Goal: Understand process/instructions: Learn how to perform a task or action

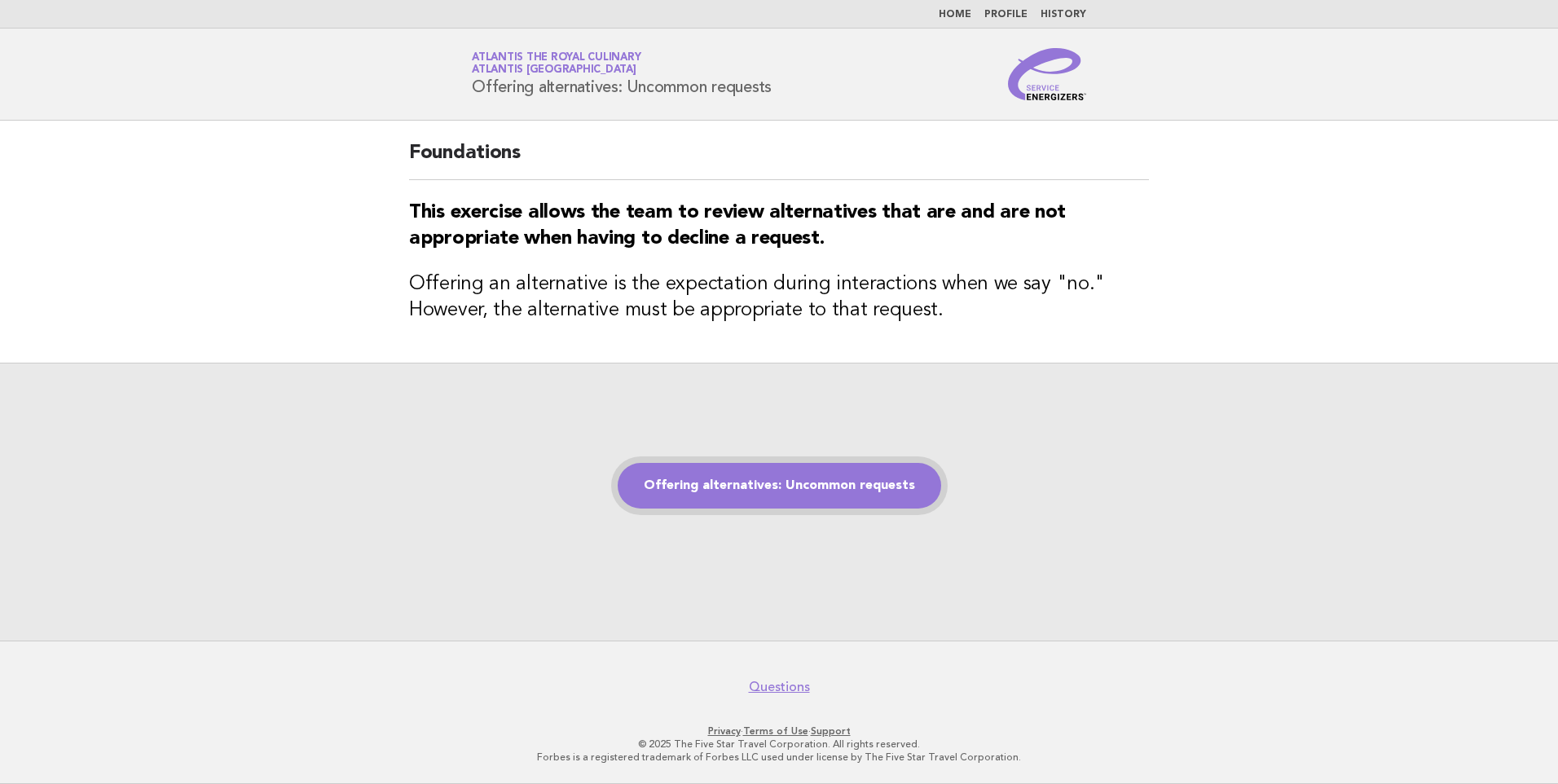
click at [770, 489] on link "Offering alternatives: Uncommon requests" at bounding box center [779, 486] width 324 height 45
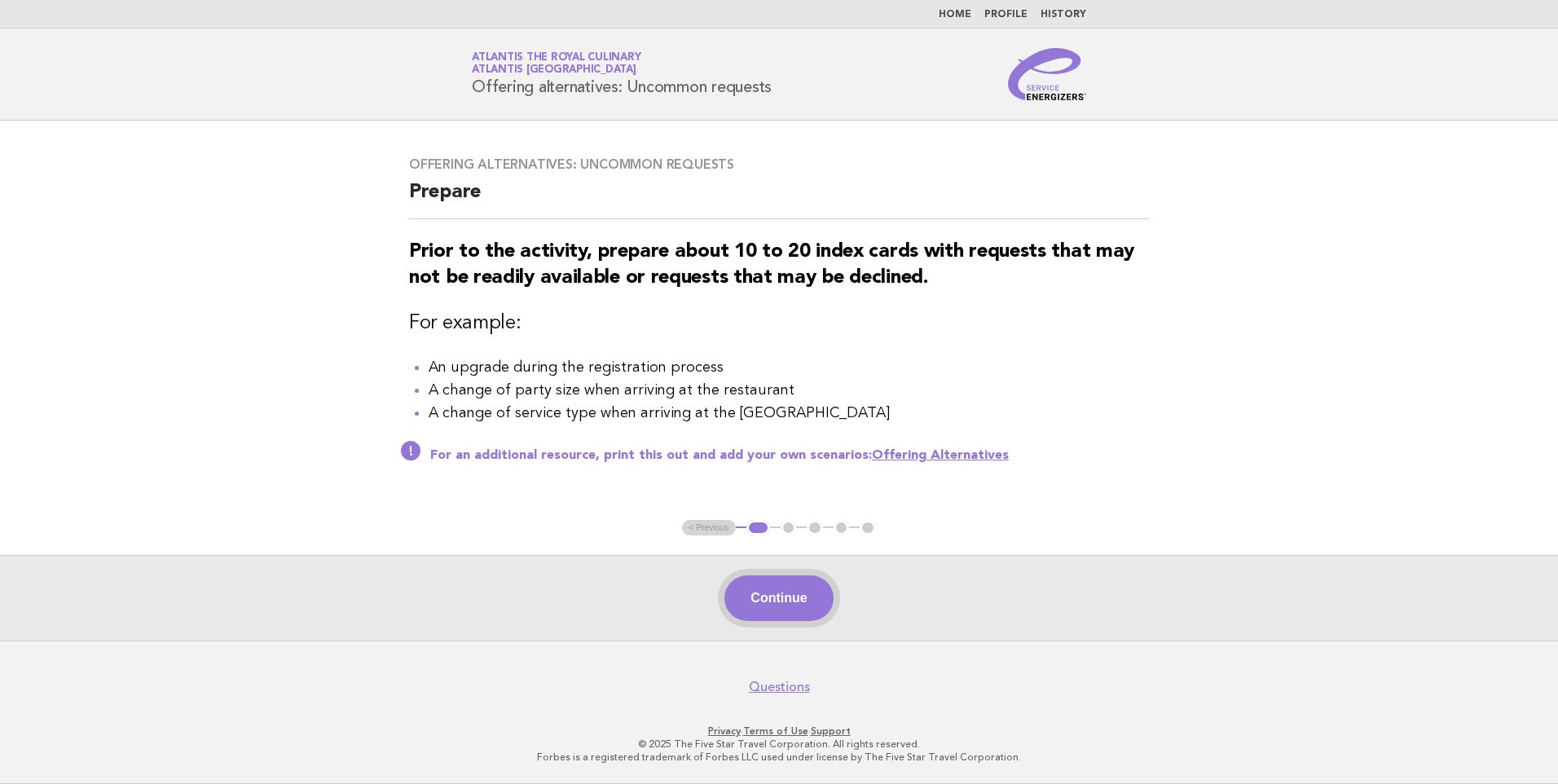
click at [796, 589] on button "Continue" at bounding box center [778, 598] width 108 height 45
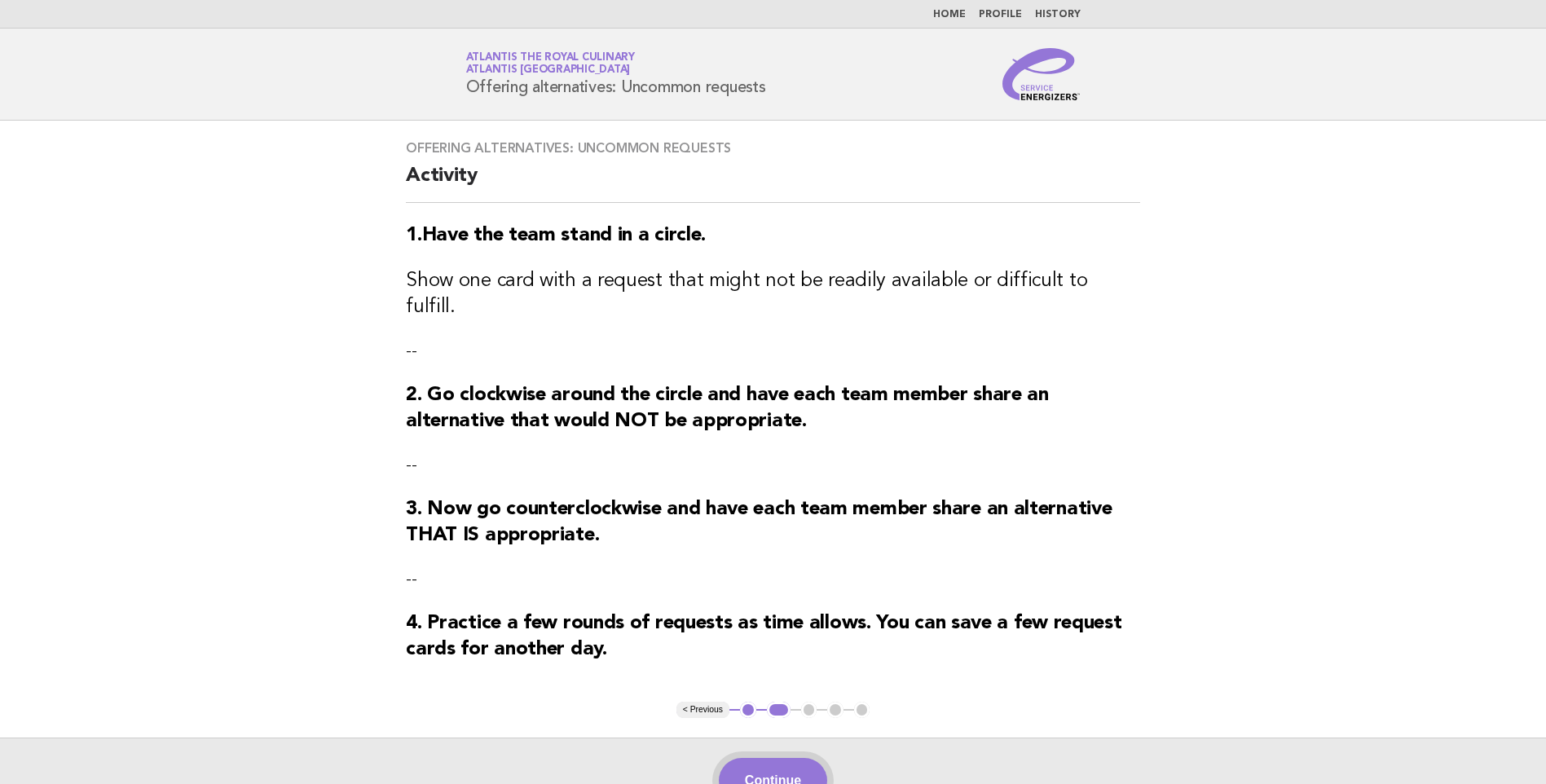
click at [752, 765] on button "Continue" at bounding box center [773, 780] width 108 height 45
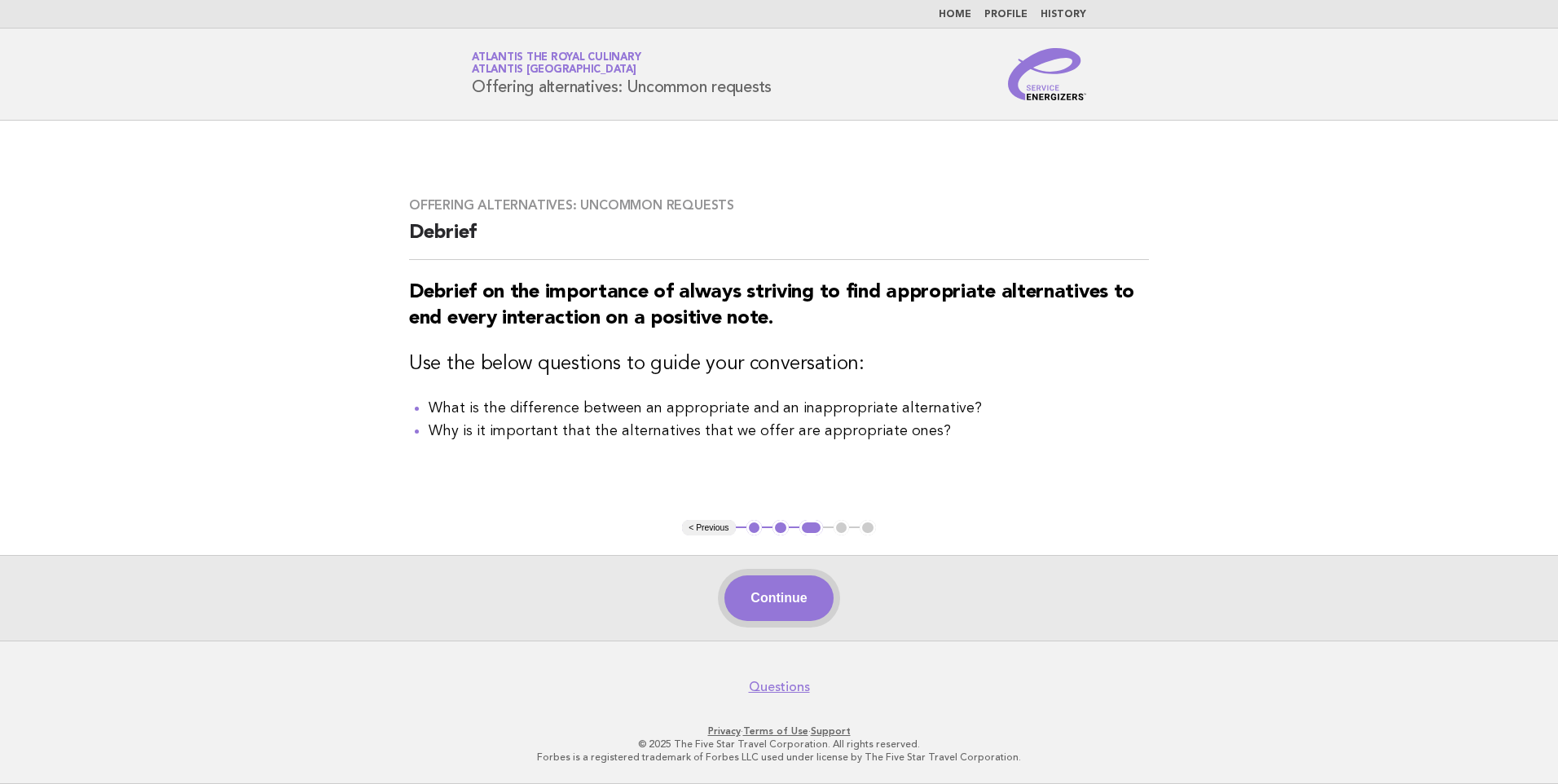
click at [776, 598] on button "Continue" at bounding box center [778, 598] width 108 height 45
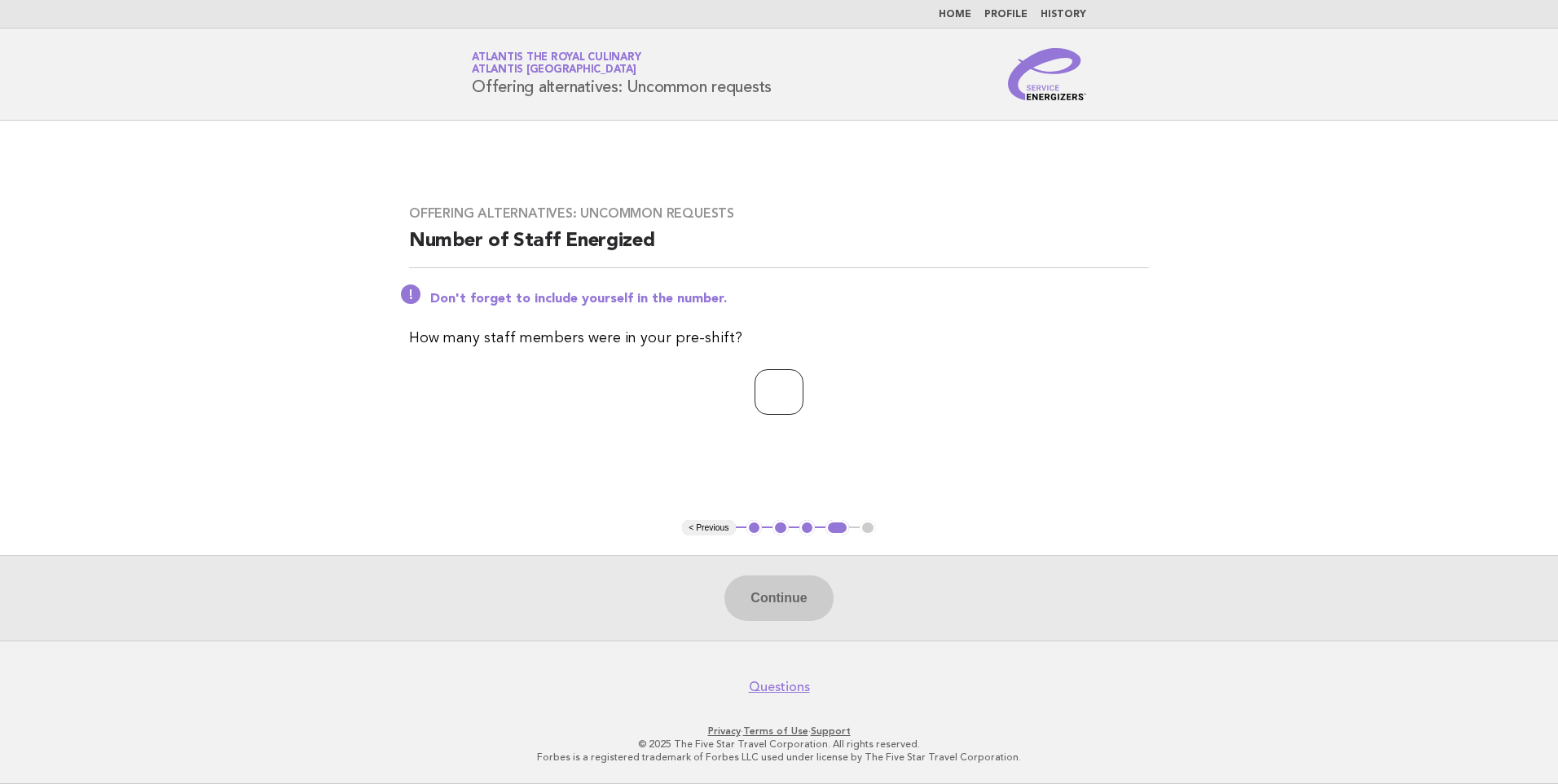
click at [803, 388] on input "*" at bounding box center [779, 392] width 49 height 45
click at [803, 389] on input "*" at bounding box center [779, 392] width 49 height 45
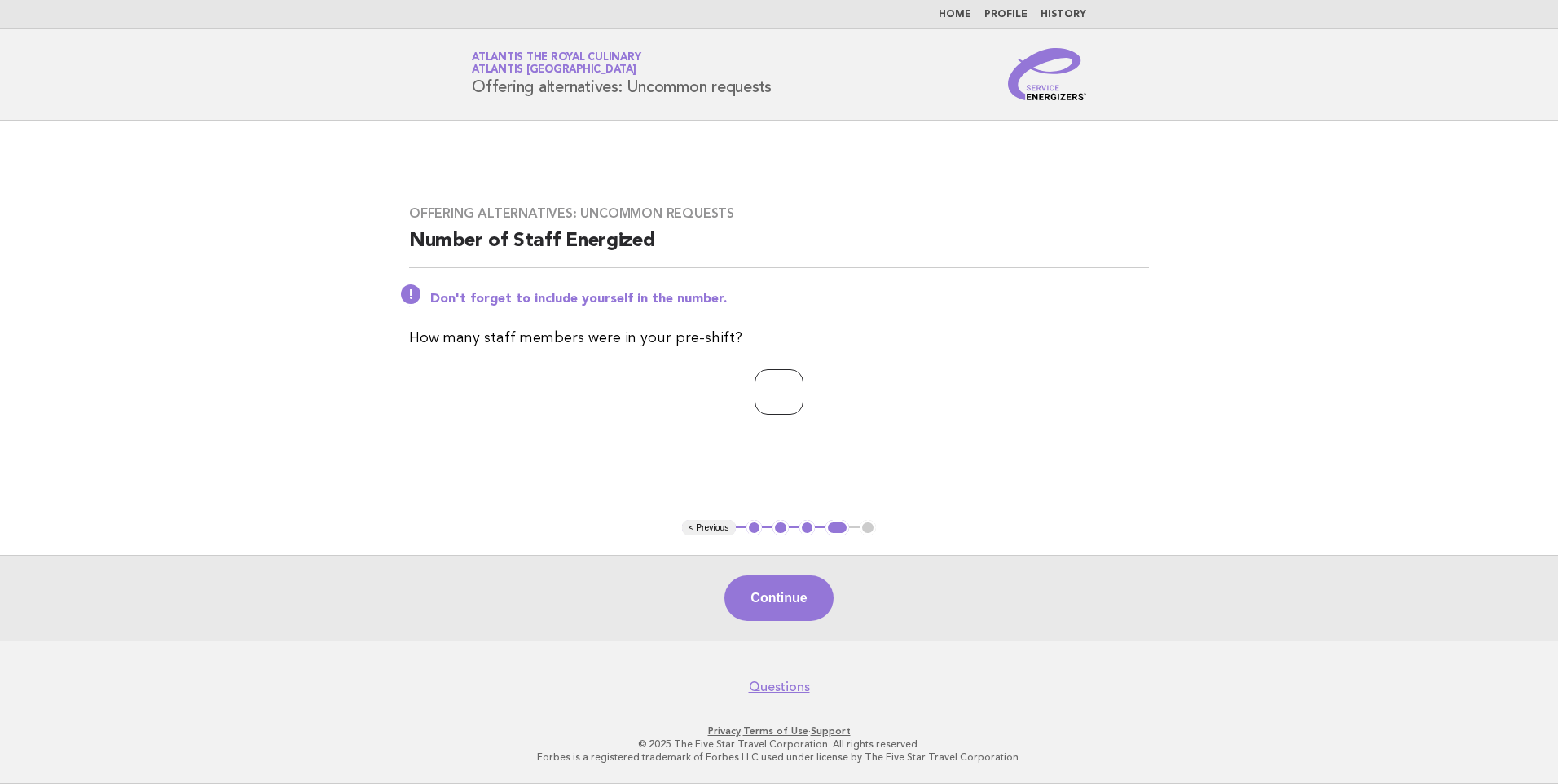
type input "*"
click at [803, 389] on input "*" at bounding box center [779, 392] width 49 height 45
click at [772, 606] on button "Continue" at bounding box center [778, 598] width 108 height 45
